Goal: Find specific page/section: Find specific page/section

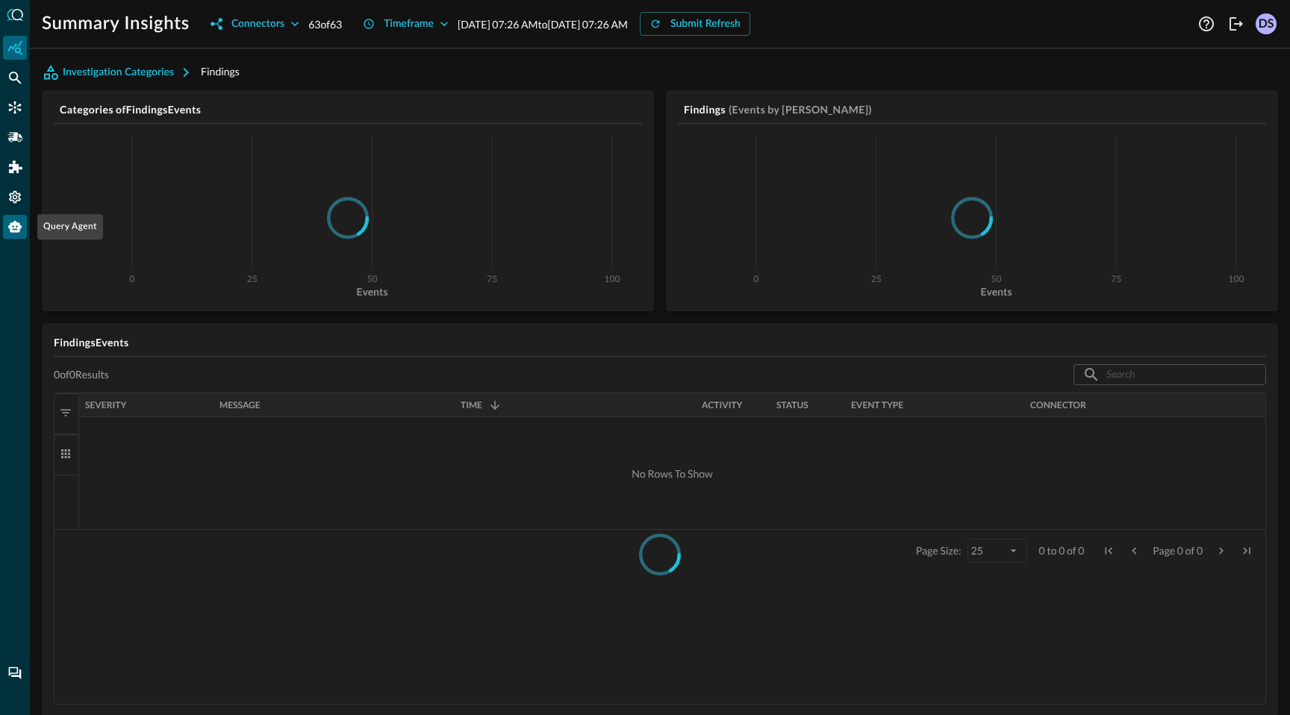
click at [14, 226] on icon "Query Agent" at bounding box center [14, 227] width 13 height 12
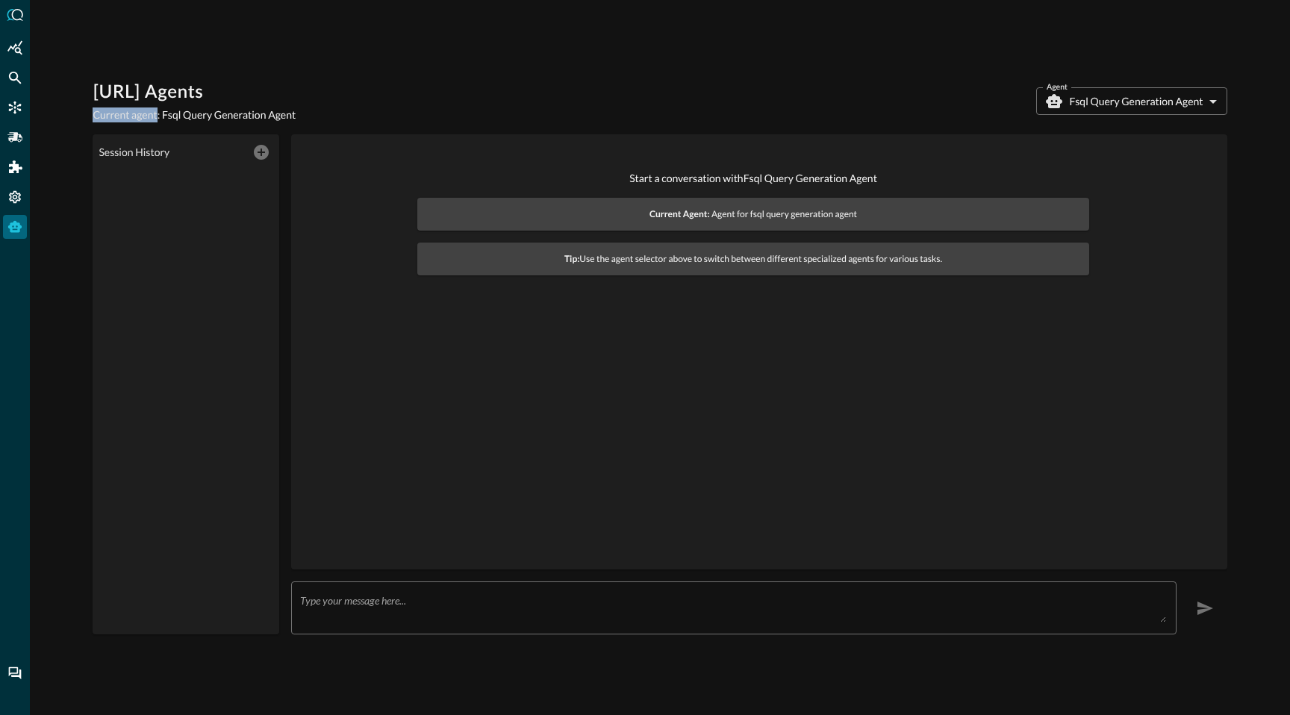
drag, startPoint x: 93, startPoint y: 117, endPoint x: 156, endPoint y: 119, distance: 63.5
click at [156, 119] on p "Current agent: Fsql Query Generation Agent" at bounding box center [194, 114] width 203 height 15
copy p "Current agent"
